Goal: Information Seeking & Learning: Learn about a topic

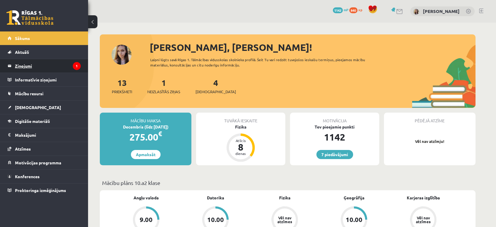
click at [29, 64] on legend "Ziņojumi 1" at bounding box center [48, 66] width 66 height 14
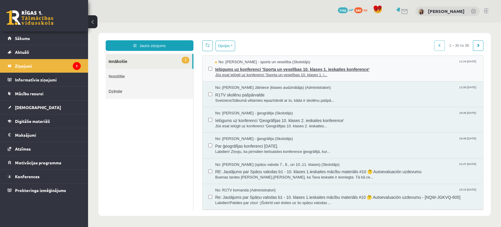
click at [261, 63] on span "No: Elvijs Antonišķis - sports un veselība (Skolotājs)" at bounding box center [262, 62] width 95 height 6
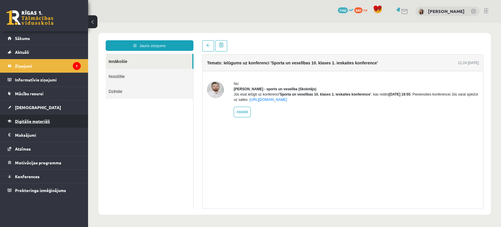
click at [36, 122] on span "Digitālie materiāli" at bounding box center [32, 120] width 35 height 5
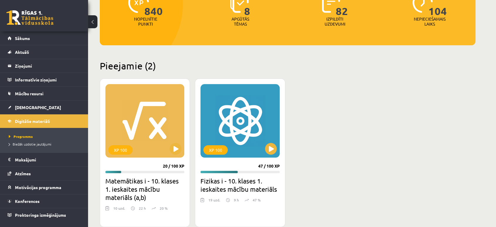
scroll to position [90, 0]
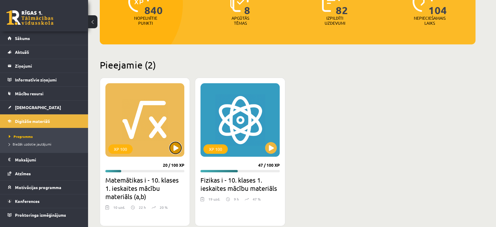
click at [176, 147] on button at bounding box center [176, 148] width 12 height 12
